Goal: Task Accomplishment & Management: Manage account settings

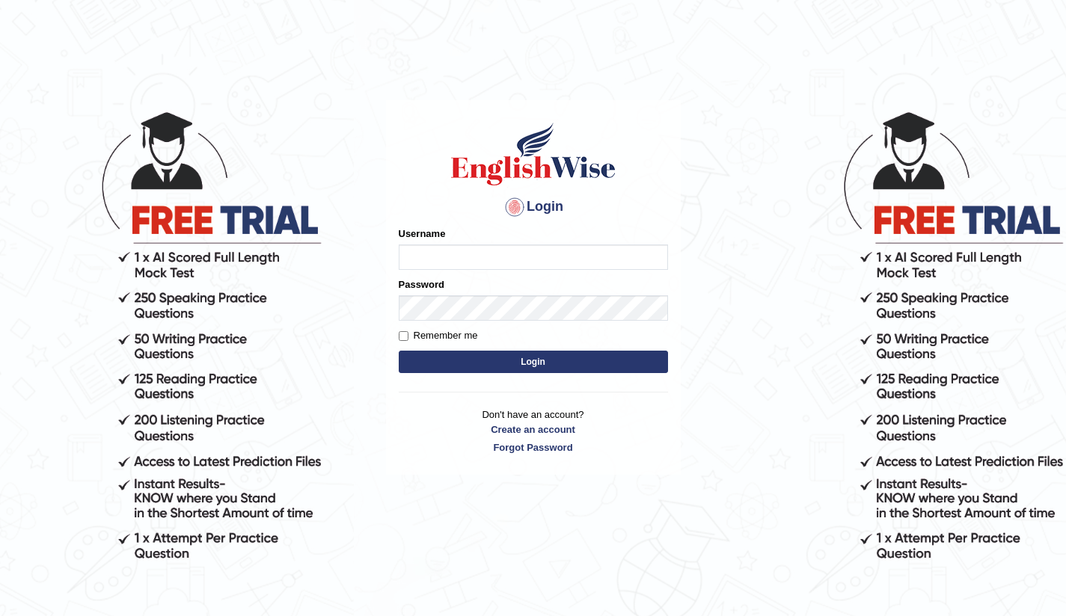
type input "Bikmaeva"
click at [520, 367] on button "Login" at bounding box center [533, 362] width 269 height 22
